Goal: Task Accomplishment & Management: Complete application form

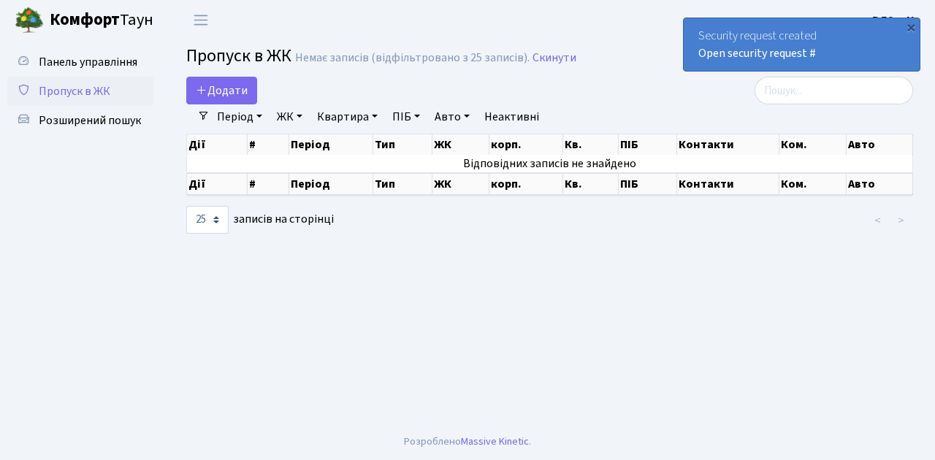
select select "25"
click at [229, 92] on span "Додати" at bounding box center [222, 91] width 52 height 16
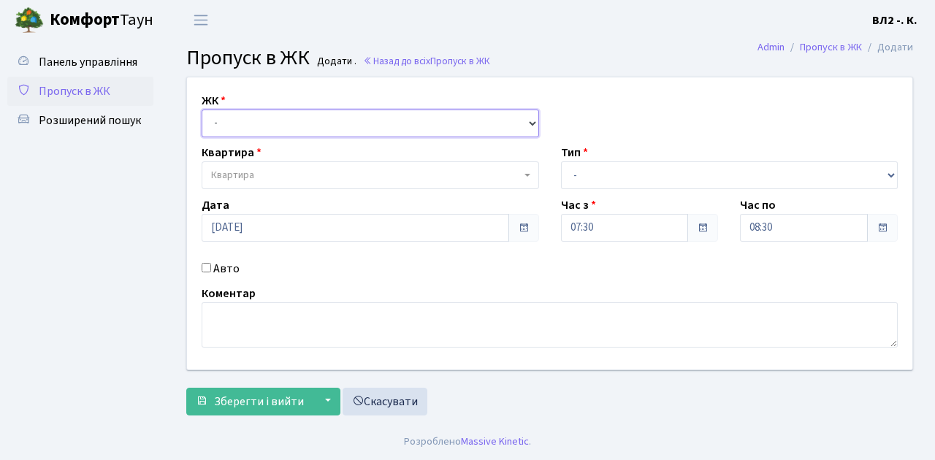
click at [237, 123] on select "- ВЛ1, Ужгородський пров., 4/1 ВЛ2, Голосіївський просп., 76 ВЛ3, пр.Голосіївсь…" at bounding box center [370, 124] width 337 height 28
select select "317"
click at [202, 110] on select "- ВЛ1, Ужгородський пров., 4/1 ВЛ2, Голосіївський просп., 76 ВЛ3, пр.Голосіївсь…" at bounding box center [370, 124] width 337 height 28
select select
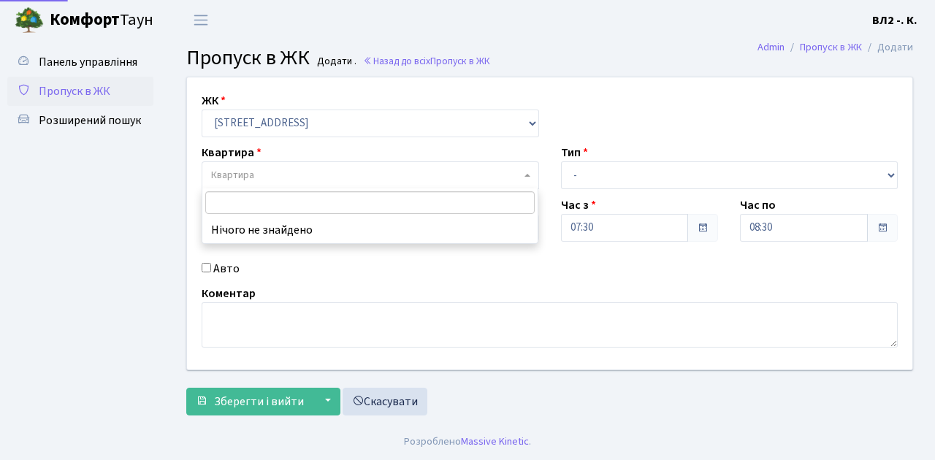
click at [289, 172] on span "Квартира" at bounding box center [366, 175] width 310 height 15
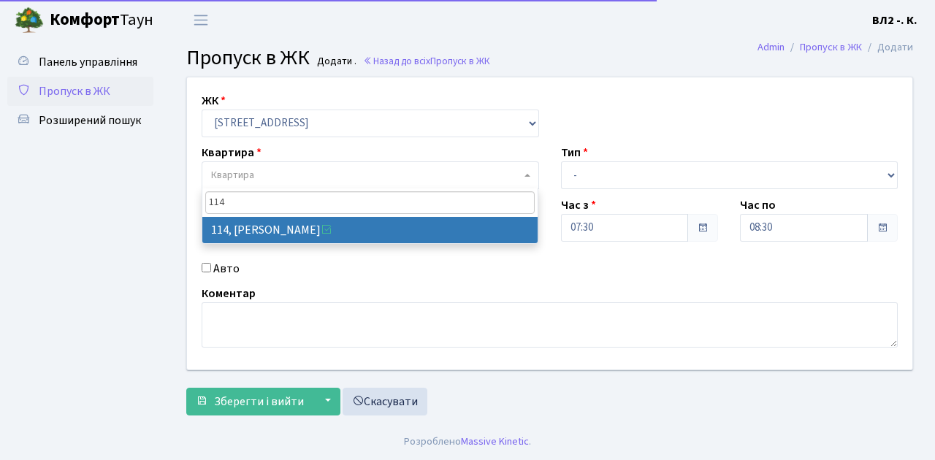
type input "114"
select select "38278"
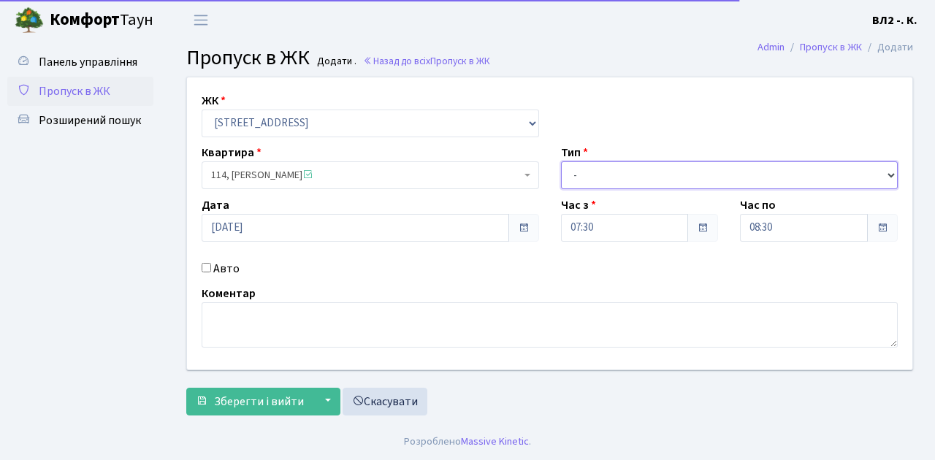
click at [595, 176] on select "- Доставка Таксі Гості Сервіс" at bounding box center [729, 175] width 337 height 28
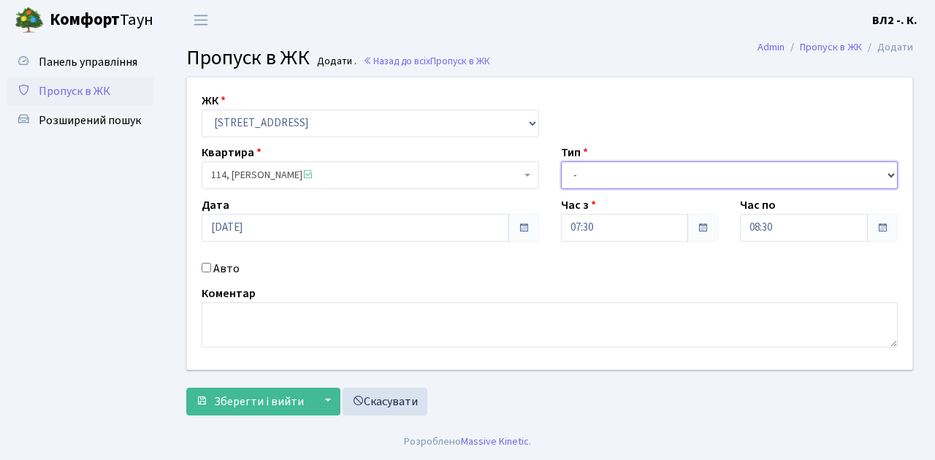
select select "1"
click at [561, 161] on select "- Доставка Таксі Гості Сервіс" at bounding box center [729, 175] width 337 height 28
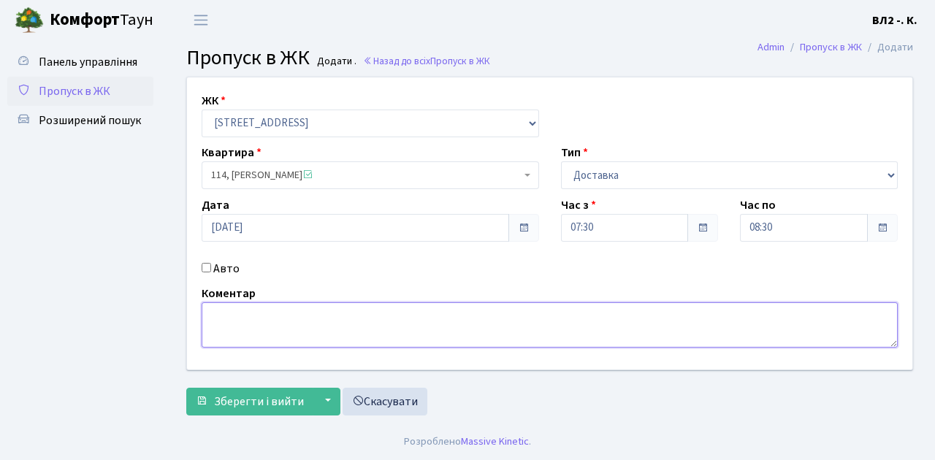
click at [248, 327] on textarea at bounding box center [550, 324] width 696 height 45
type textarea "Glovo"
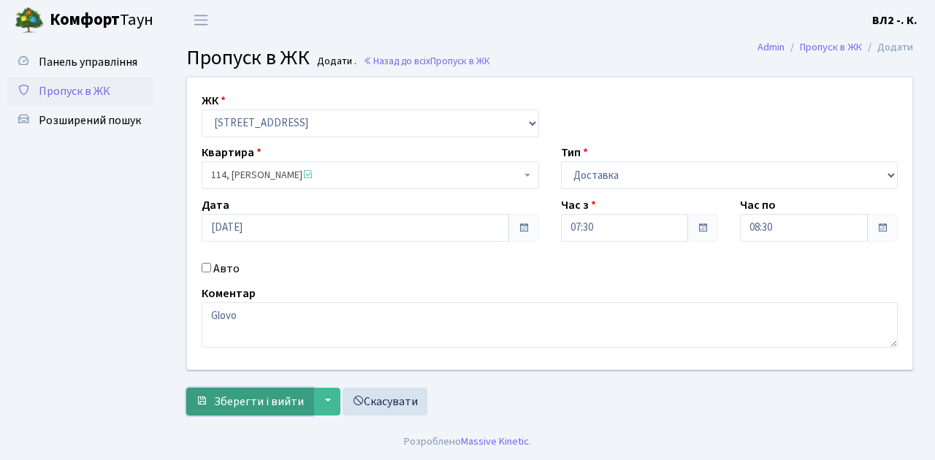
click at [264, 402] on span "Зберегти і вийти" at bounding box center [259, 402] width 90 height 16
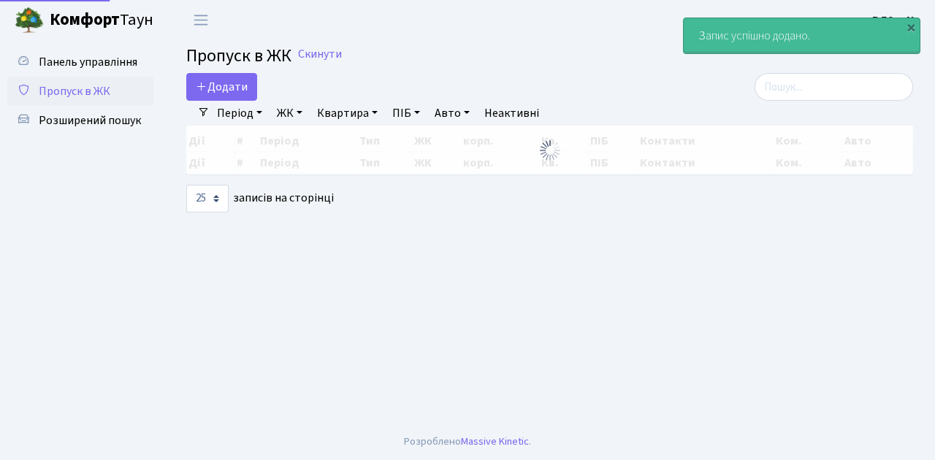
select select "25"
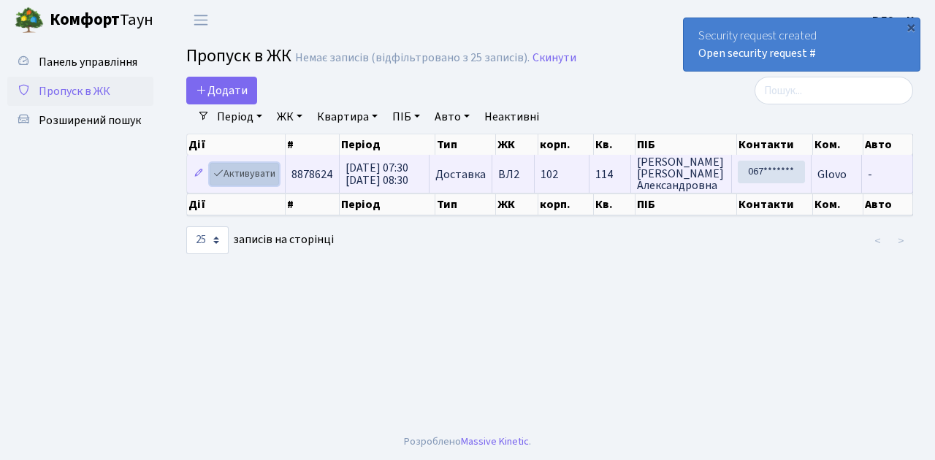
click at [251, 175] on link "Активувати" at bounding box center [244, 174] width 69 height 23
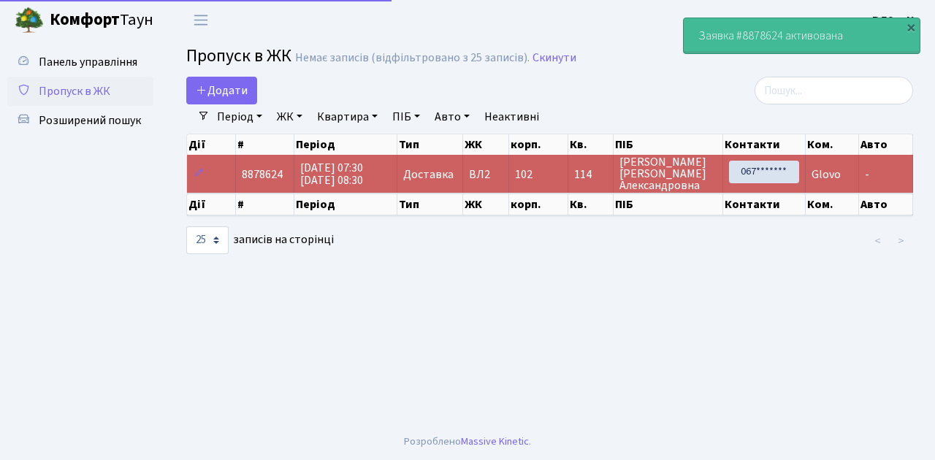
select select "25"
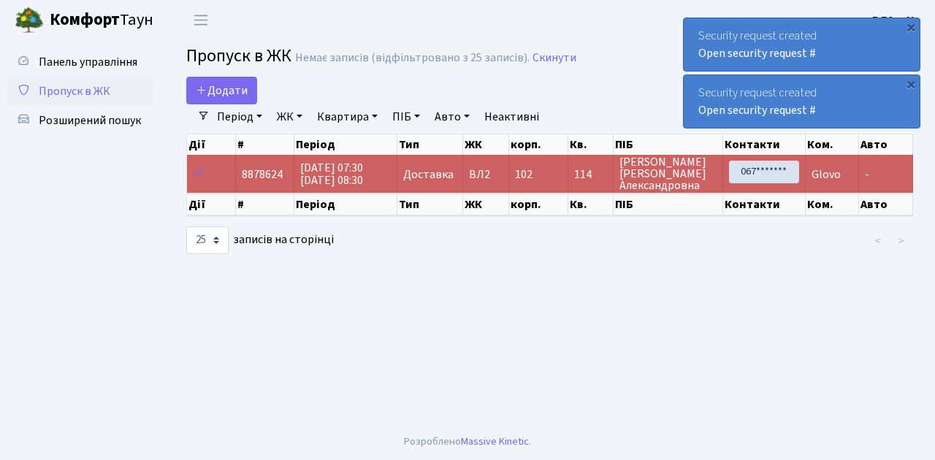
click at [65, 91] on span "Пропуск в ЖК" at bounding box center [75, 91] width 72 height 16
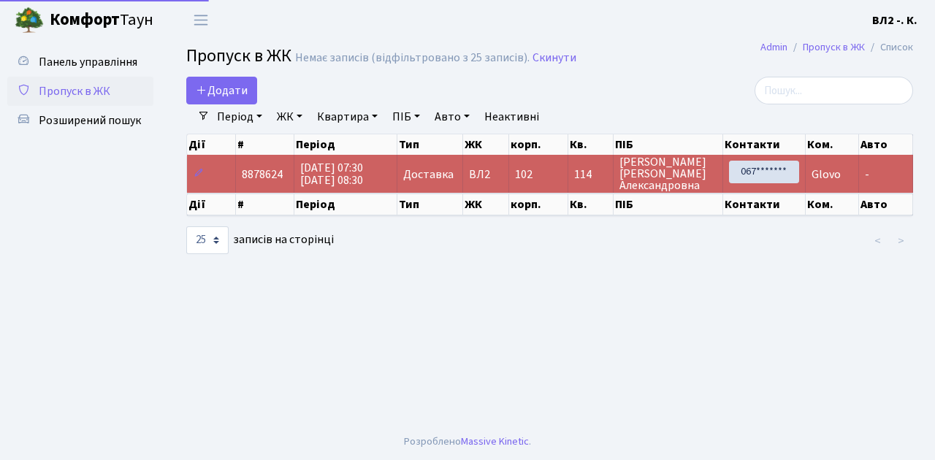
select select "25"
